Goal: Complete application form: Complete application form

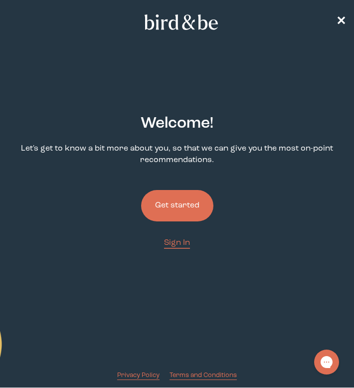
click at [176, 203] on button "Get started" at bounding box center [177, 205] width 72 height 31
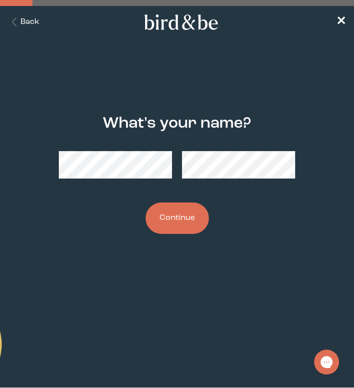
click at [173, 226] on button "Continue" at bounding box center [176, 217] width 63 height 31
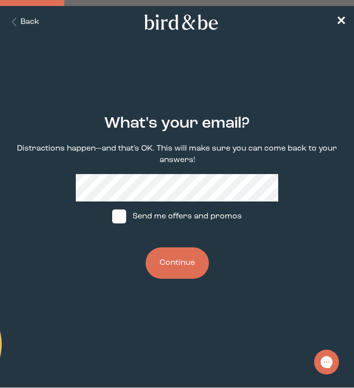
click at [171, 261] on button "Continue" at bounding box center [176, 262] width 63 height 31
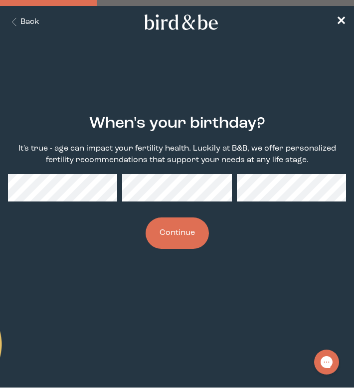
click at [181, 231] on button "Continue" at bounding box center [176, 232] width 63 height 31
click at [6, 189] on form "When's your birthday? It's true - age can impact your fertility health. Luckily…" at bounding box center [177, 182] width 354 height 182
click at [178, 236] on button "Continue" at bounding box center [176, 232] width 63 height 31
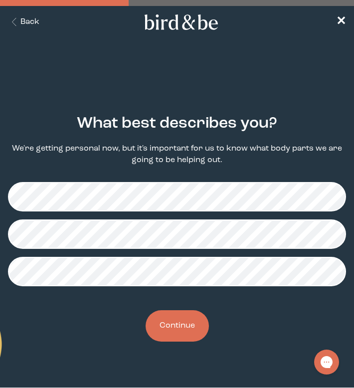
click at [186, 325] on button "Continue" at bounding box center [176, 325] width 63 height 31
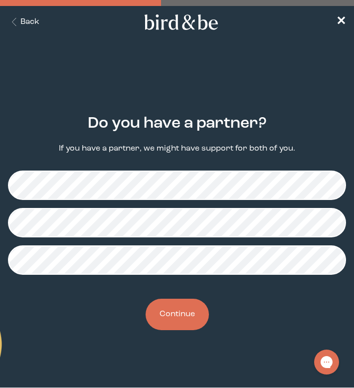
click at [190, 307] on button "Continue" at bounding box center [176, 313] width 63 height 31
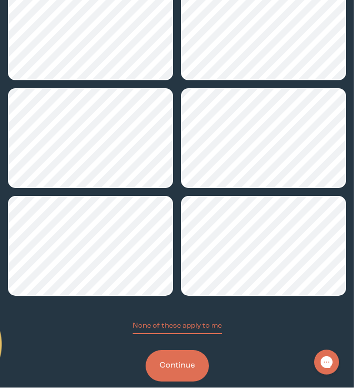
scroll to position [200, 0]
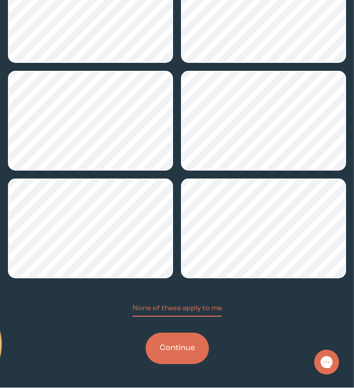
click at [185, 349] on button "Continue" at bounding box center [176, 347] width 63 height 31
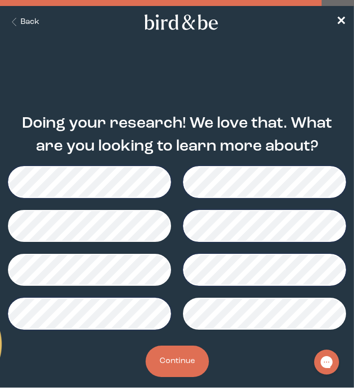
click at [188, 352] on button "Continue" at bounding box center [176, 360] width 63 height 31
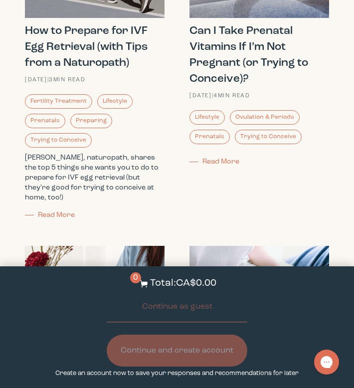
scroll to position [2188, 0]
